Goal: Task Accomplishment & Management: Manage account settings

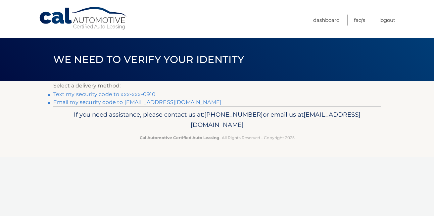
click at [140, 92] on link "Text my security code to xxx-xxx-0910" at bounding box center [104, 94] width 103 height 6
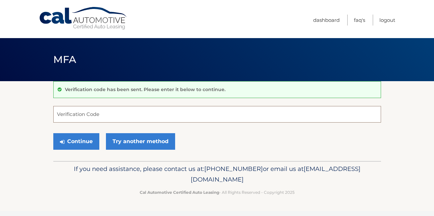
click at [136, 113] on input "Verification Code" at bounding box center [217, 114] width 328 height 17
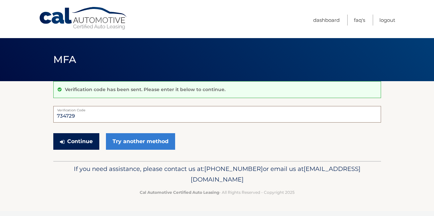
type input "734729"
click at [85, 138] on button "Continue" at bounding box center [76, 141] width 46 height 17
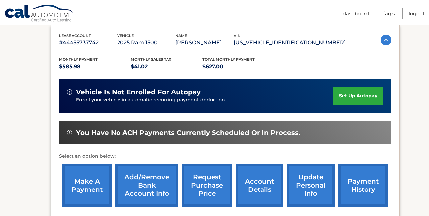
scroll to position [119, 0]
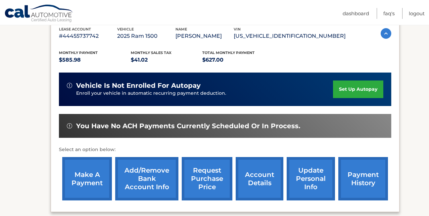
click at [96, 181] on link "make a payment" at bounding box center [87, 178] width 50 height 43
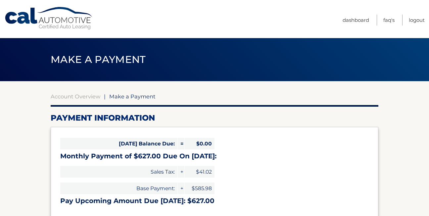
select select "NTQzYTY0YjUtOTg5MC00Y2Y4LTk3ODUtMmIxNWRhZTEyM2M2"
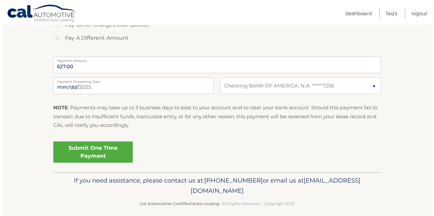
scroll to position [251, 0]
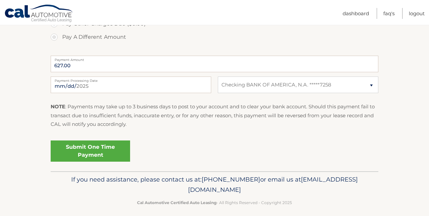
click at [94, 147] on link "Submit One Time Payment" at bounding box center [90, 150] width 79 height 21
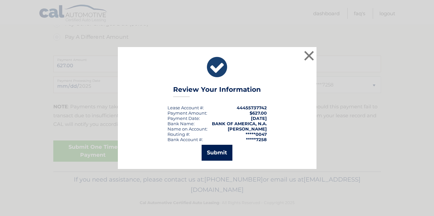
click at [218, 152] on button "Submit" at bounding box center [217, 153] width 31 height 16
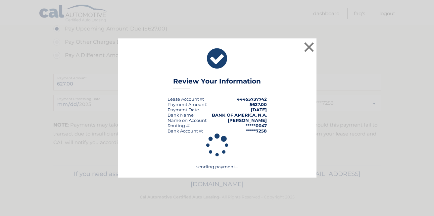
scroll to position [233, 0]
